Goal: Transaction & Acquisition: Obtain resource

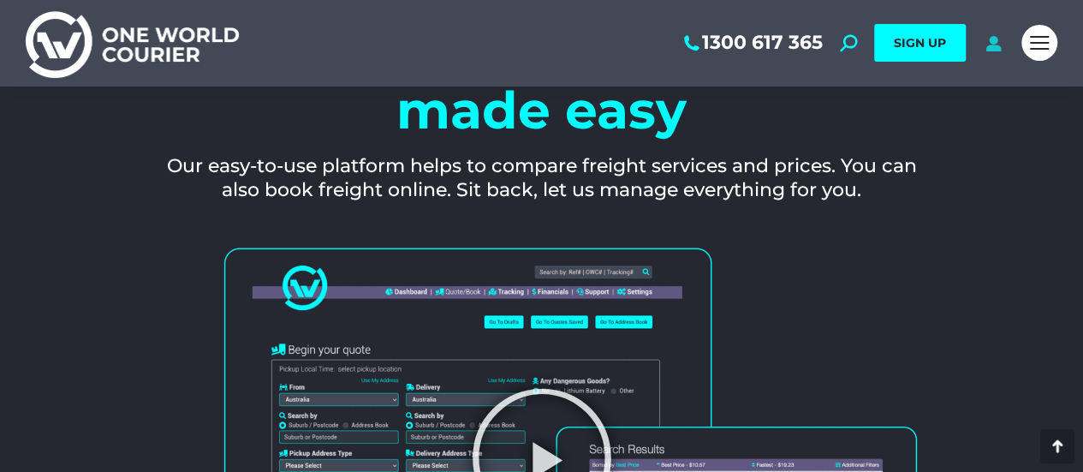
scroll to position [1540, 0]
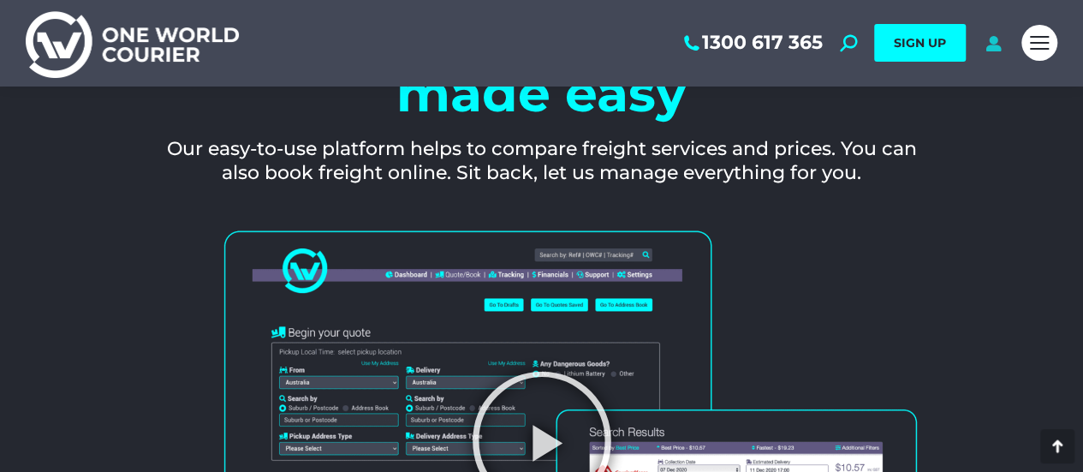
click at [988, 35] on icon at bounding box center [992, 42] width 21 height 17
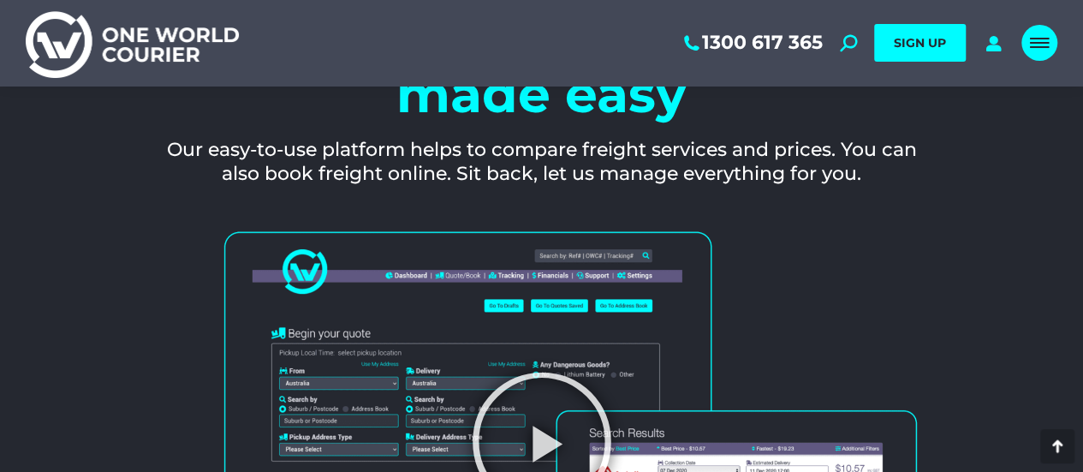
click at [1034, 36] on div "Mobile menu icon" at bounding box center [1039, 43] width 19 height 14
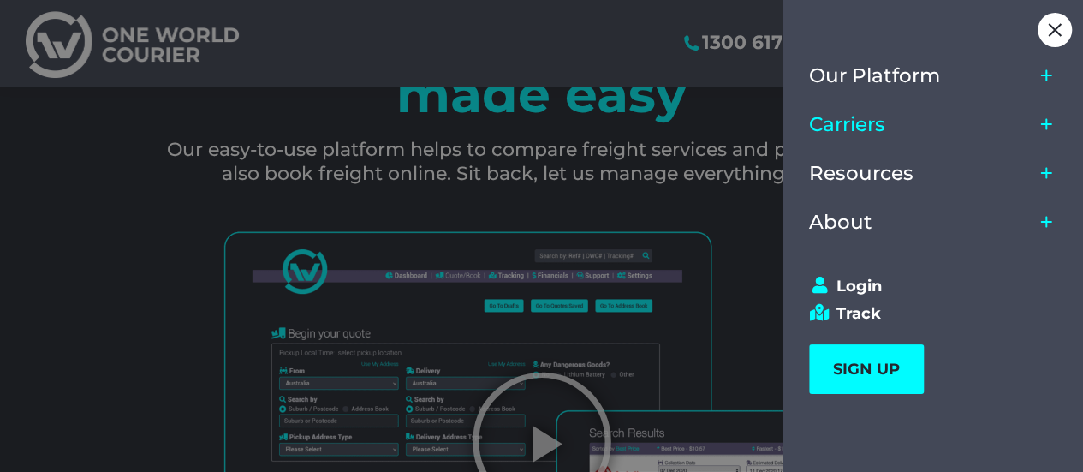
click at [905, 122] on link "Carriers" at bounding box center [921, 124] width 224 height 49
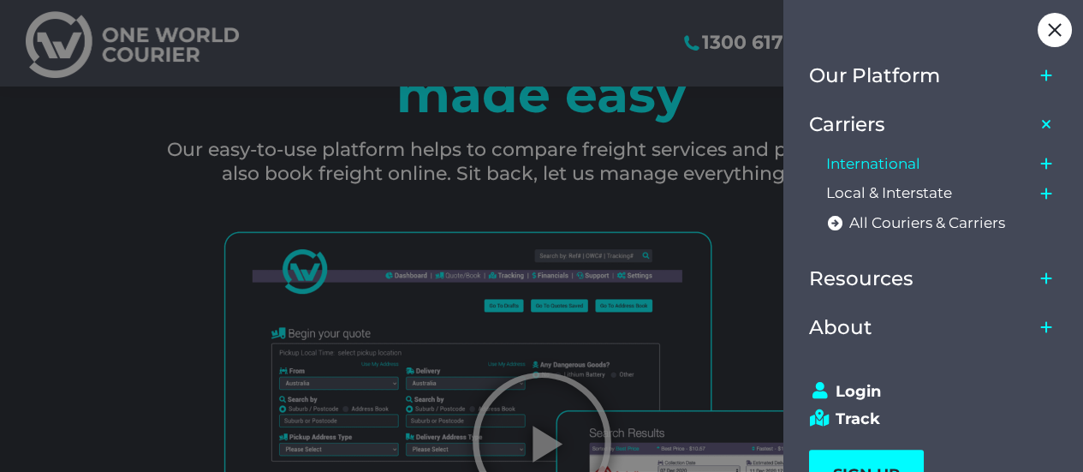
click at [883, 163] on span "International" at bounding box center [873, 164] width 94 height 18
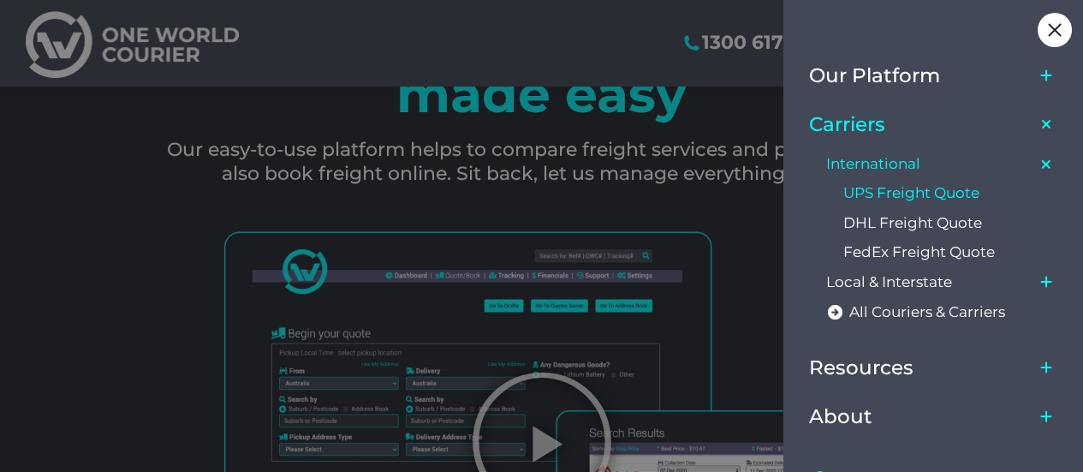
click at [863, 196] on span "UPS Freight Quote" at bounding box center [911, 193] width 136 height 18
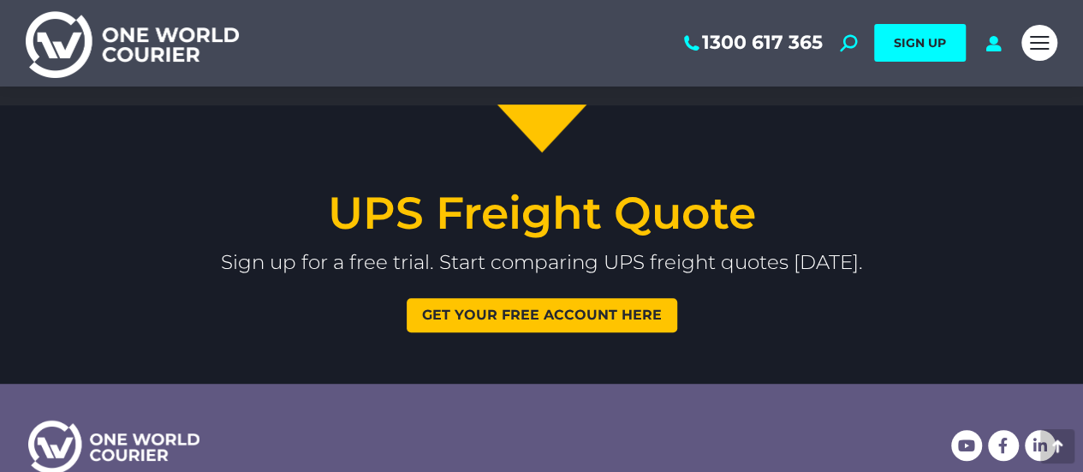
scroll to position [3639, 0]
